Goal: Task Accomplishment & Management: Manage account settings

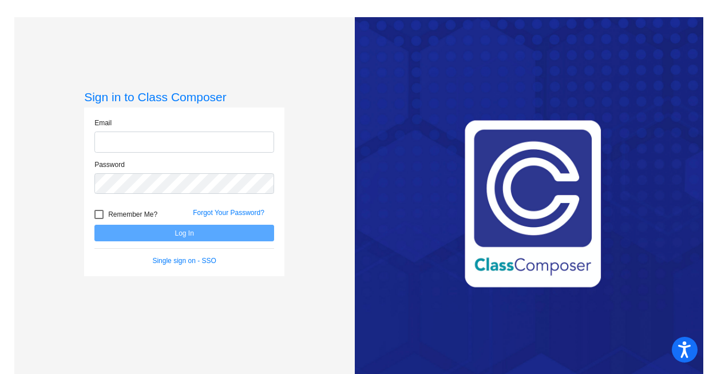
type input "[EMAIL_ADDRESS][DOMAIN_NAME]"
click at [180, 236] on button "Log In" at bounding box center [184, 233] width 180 height 17
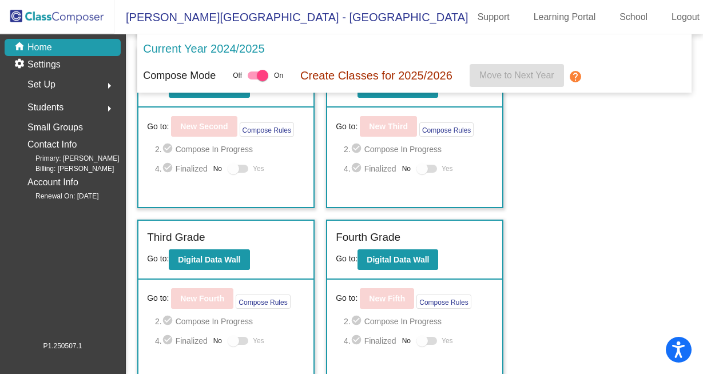
scroll to position [322, 0]
